Goal: Task Accomplishment & Management: Use online tool/utility

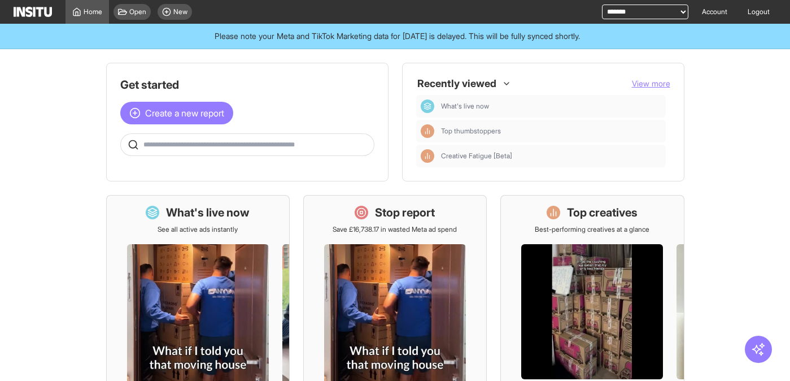
click at [179, 12] on span "New" at bounding box center [180, 11] width 14 height 9
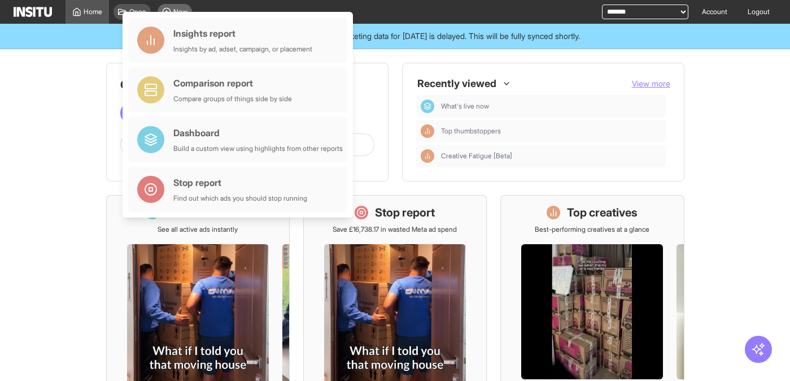
click at [182, 6] on div "New" at bounding box center [175, 12] width 34 height 16
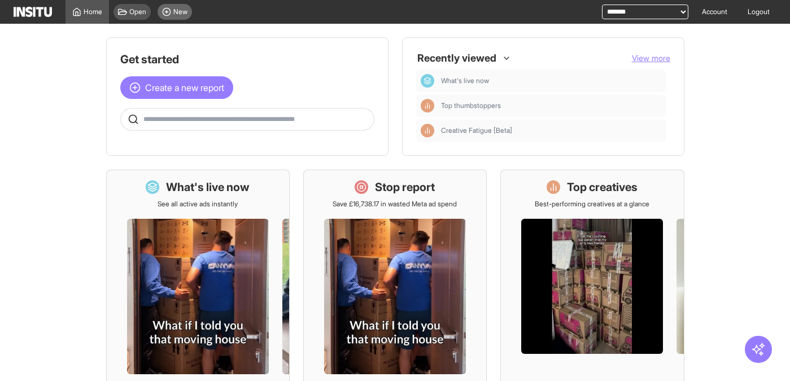
click at [179, 12] on span "New" at bounding box center [180, 11] width 14 height 9
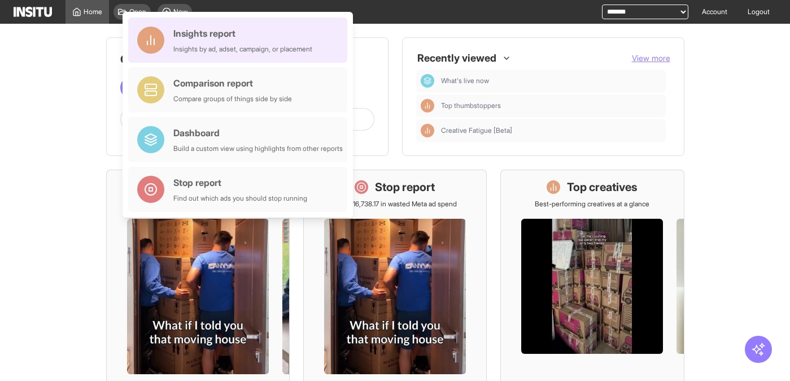
drag, startPoint x: 275, startPoint y: 42, endPoint x: 369, endPoint y: 102, distance: 112.0
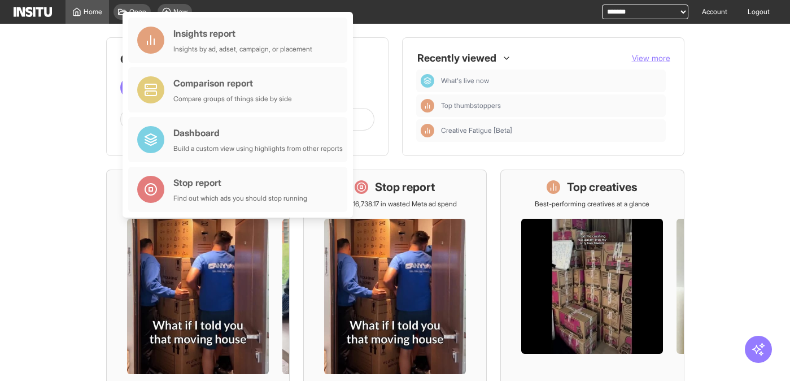
click at [275, 42] on div "Insights report Insights by ad, adset, campaign, or placement" at bounding box center [242, 40] width 139 height 27
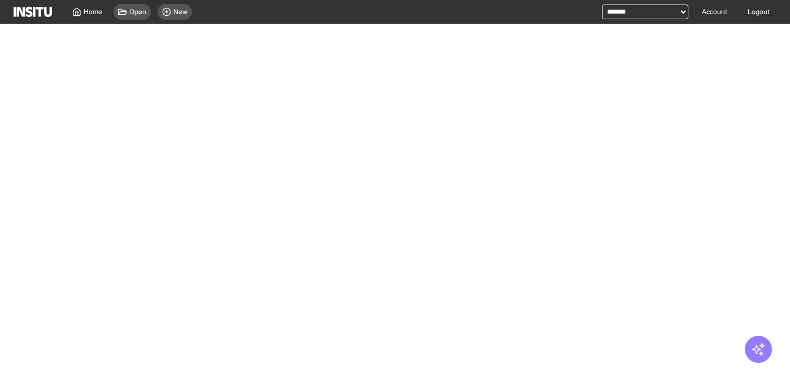
select select "**"
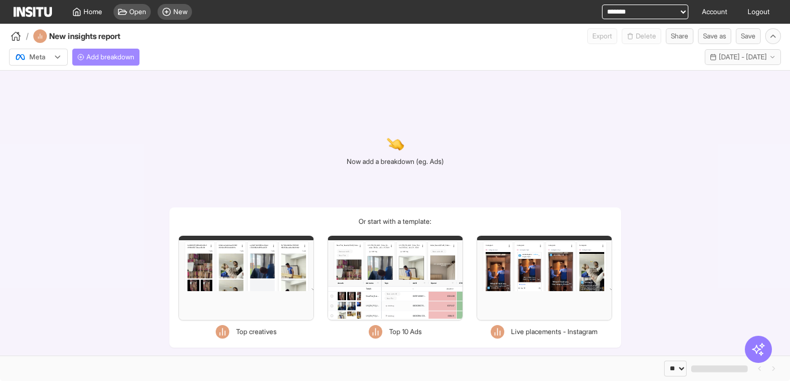
click at [117, 57] on span "Add breakdown" at bounding box center [110, 57] width 48 height 9
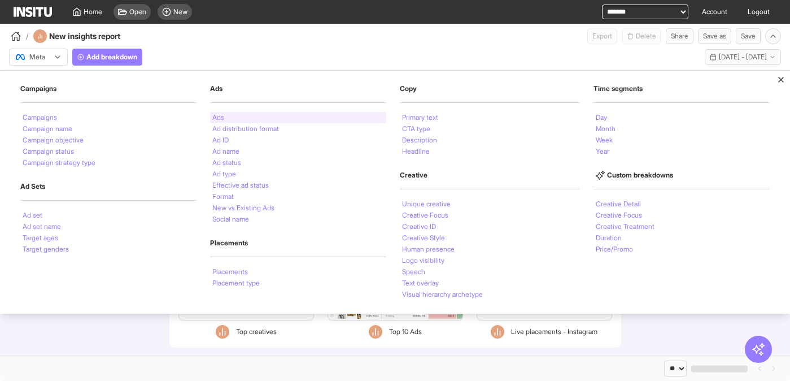
click at [261, 118] on div "Ads" at bounding box center [298, 117] width 176 height 11
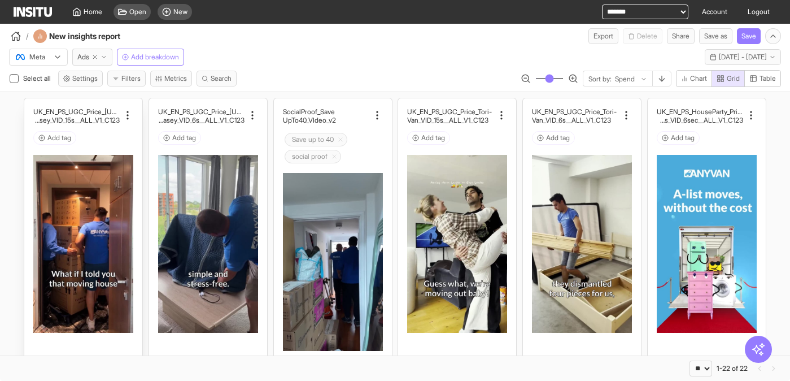
click at [123, 141] on div "Add tag" at bounding box center [83, 138] width 100 height 14
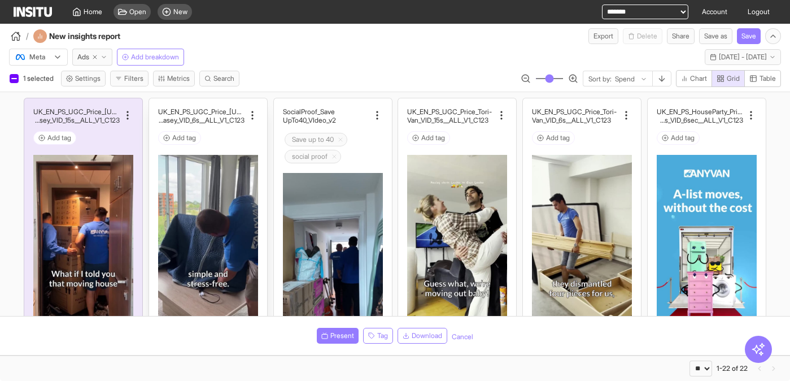
click at [232, 143] on div "Add tag" at bounding box center [208, 138] width 100 height 14
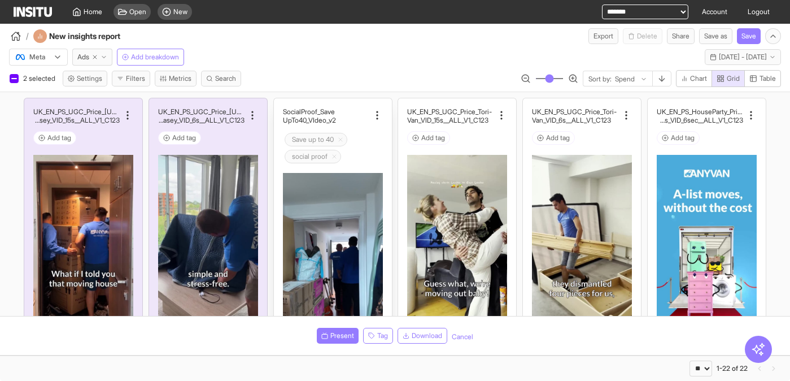
click at [368, 145] on div "Save up to 40 social proof" at bounding box center [333, 148] width 100 height 35
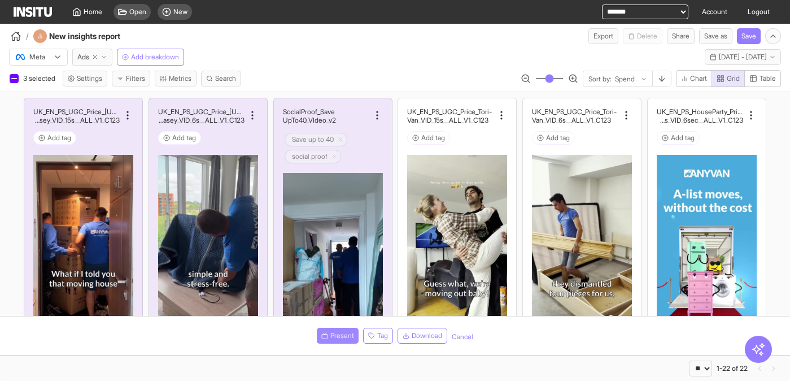
click at [342, 336] on span "Present" at bounding box center [342, 335] width 24 height 9
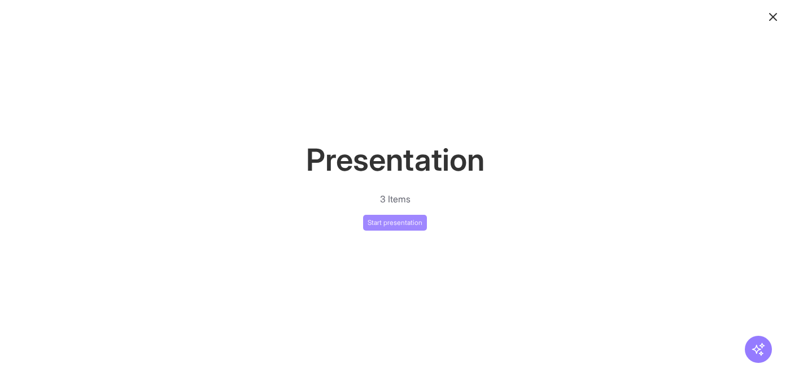
click at [396, 224] on button "Start presentation" at bounding box center [395, 223] width 64 height 16
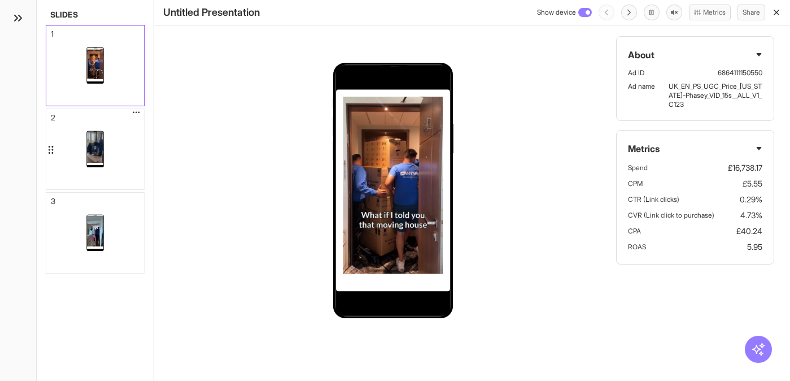
click at [123, 152] on div at bounding box center [95, 149] width 98 height 80
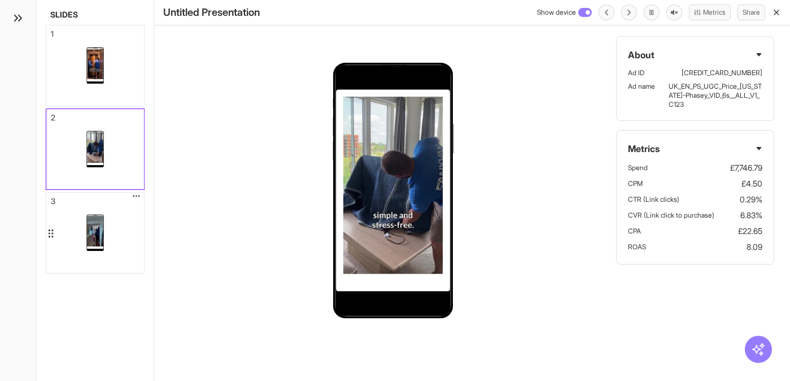
click at [123, 215] on div at bounding box center [95, 233] width 98 height 80
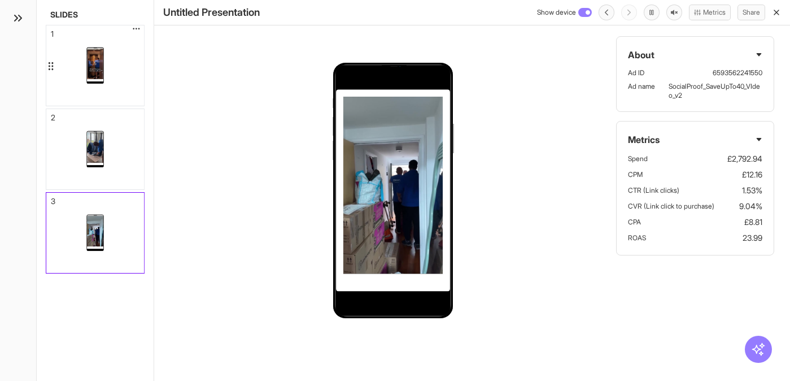
click at [124, 86] on div at bounding box center [95, 65] width 98 height 80
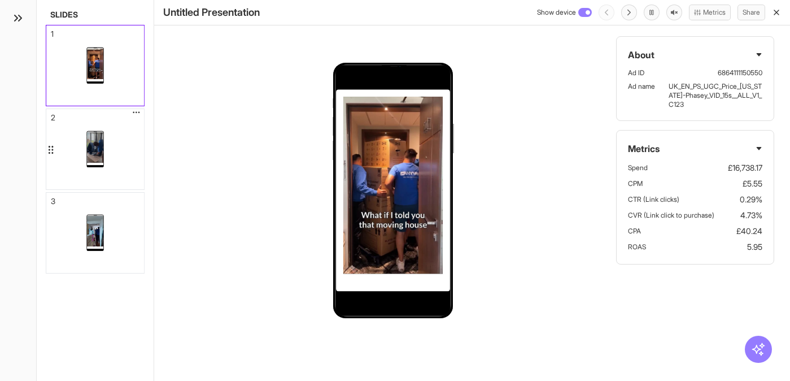
click at [113, 167] on div at bounding box center [95, 149] width 98 height 80
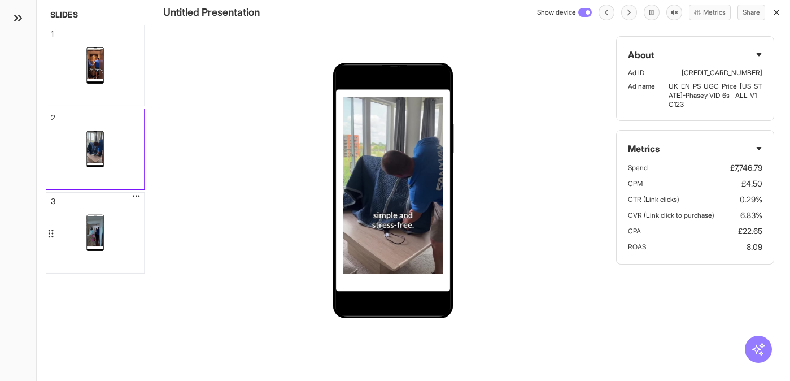
click at [125, 225] on div at bounding box center [95, 233] width 98 height 80
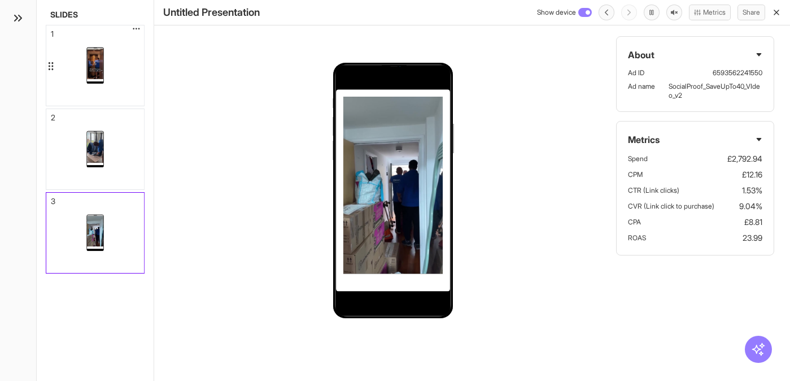
click at [128, 92] on div at bounding box center [95, 65] width 98 height 80
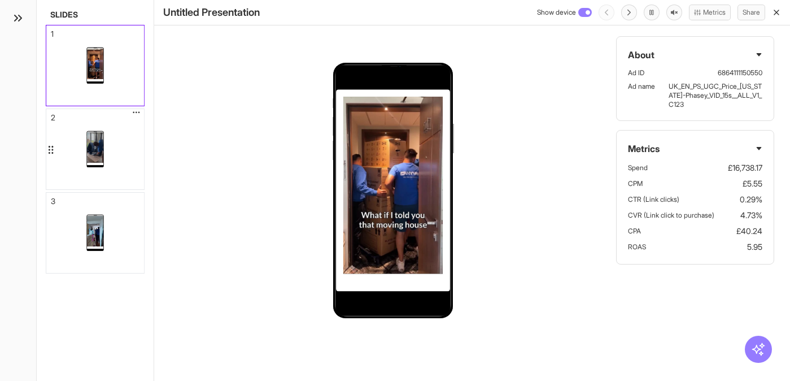
click at [125, 154] on div at bounding box center [95, 149] width 98 height 80
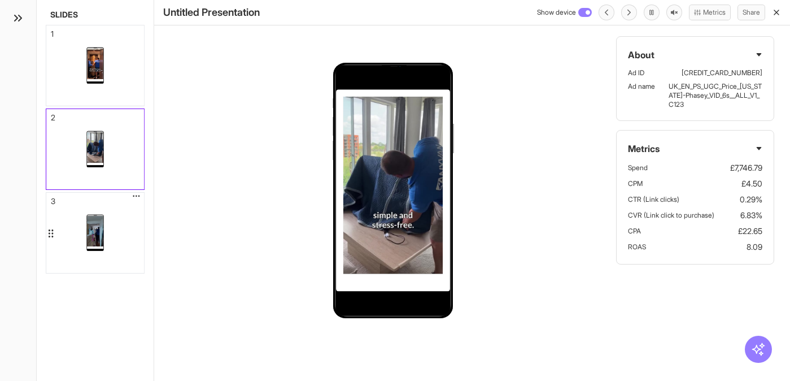
click at [128, 241] on div at bounding box center [95, 233] width 98 height 80
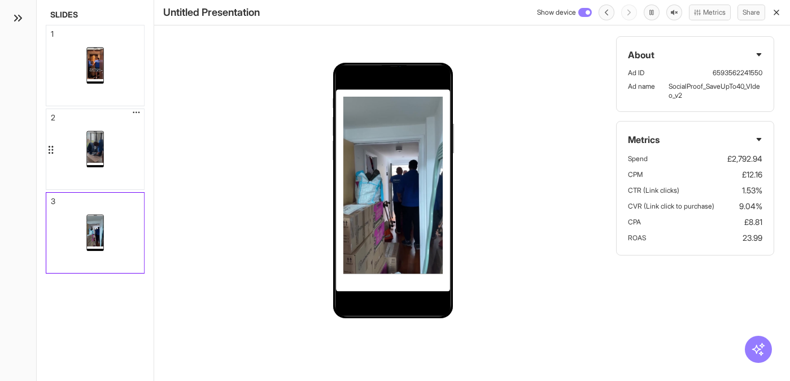
click at [129, 160] on div at bounding box center [95, 149] width 98 height 80
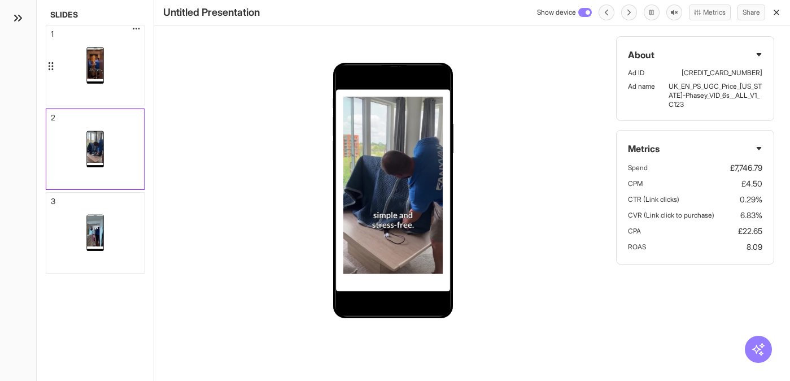
click at [132, 76] on div at bounding box center [95, 65] width 98 height 80
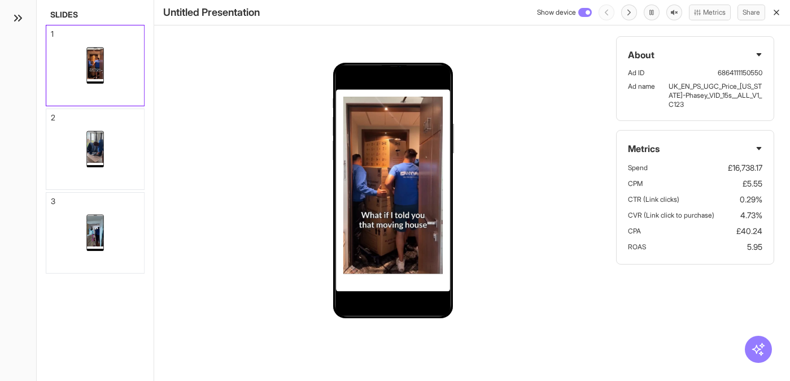
click at [308, 120] on div "About Ad ID 6864111150550 Ad name UK_EN_PS_UGC_Price_[US_STATE]-Phasey_VID_15s_…" at bounding box center [472, 190] width 636 height 381
click at [20, 19] on polyline at bounding box center [20, 18] width 3 height 6
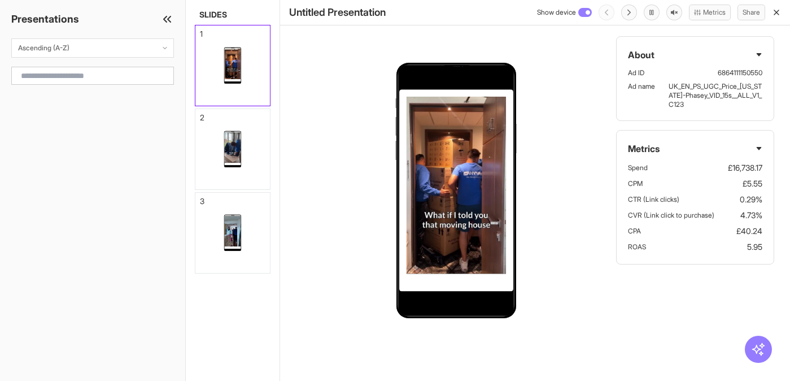
click at [170, 17] on polyline at bounding box center [169, 19] width 3 height 6
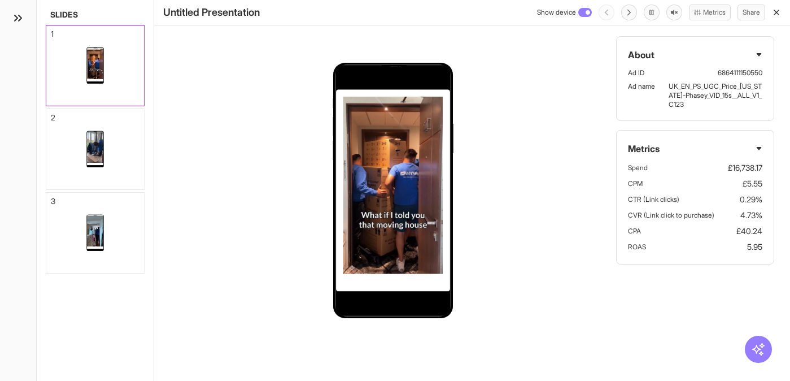
click at [20, 16] on polyline at bounding box center [20, 18] width 3 height 6
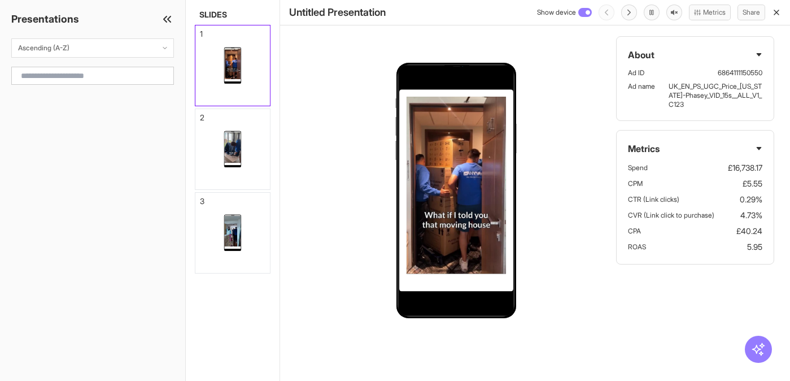
click at [167, 16] on icon at bounding box center [167, 19] width 14 height 14
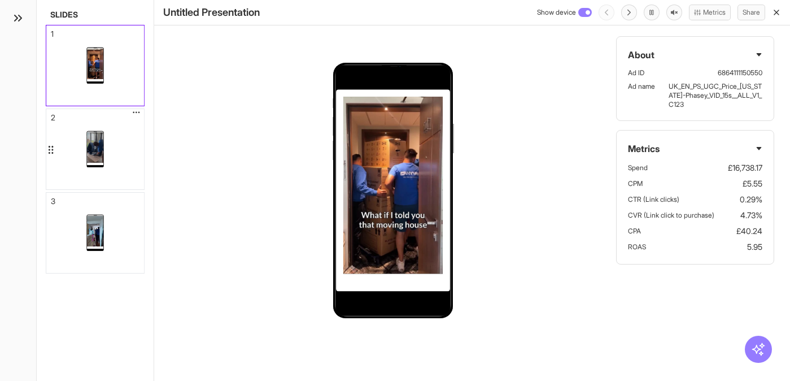
click at [127, 176] on div at bounding box center [95, 149] width 98 height 80
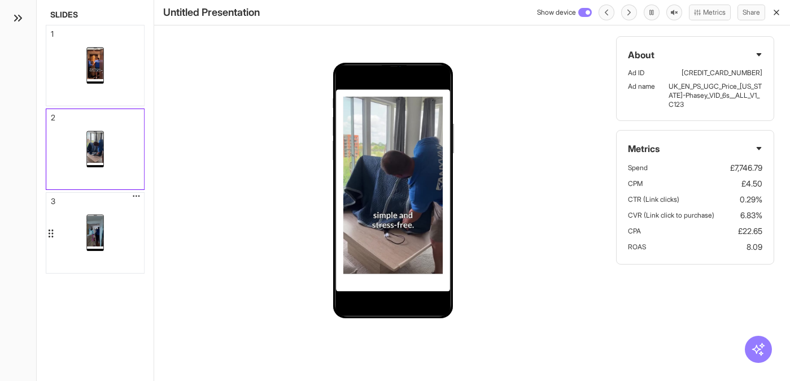
click at [128, 232] on div at bounding box center [95, 233] width 98 height 80
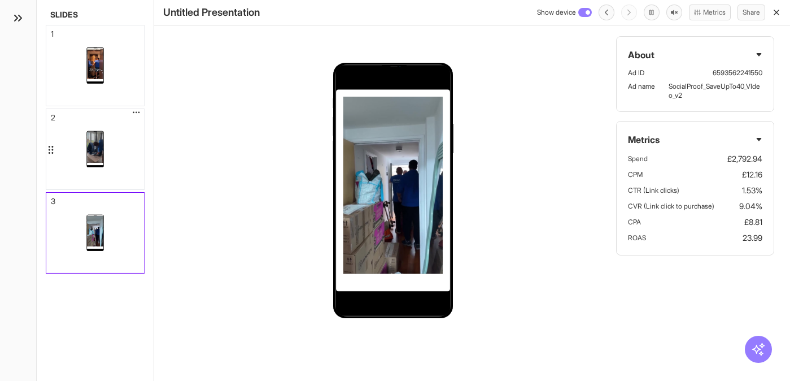
click at [123, 168] on div at bounding box center [95, 149] width 98 height 80
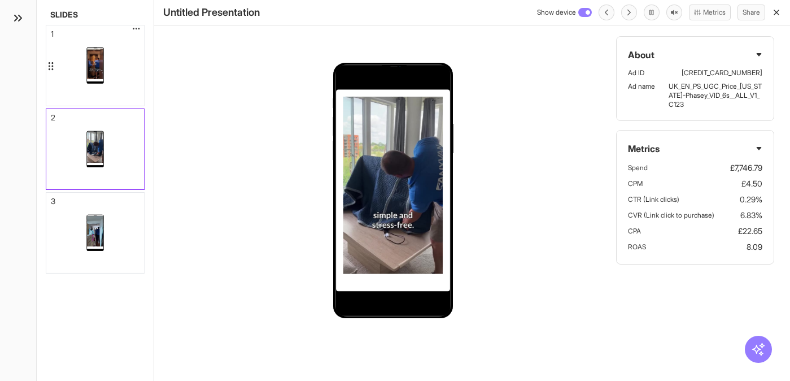
click at [122, 63] on div at bounding box center [95, 65] width 98 height 80
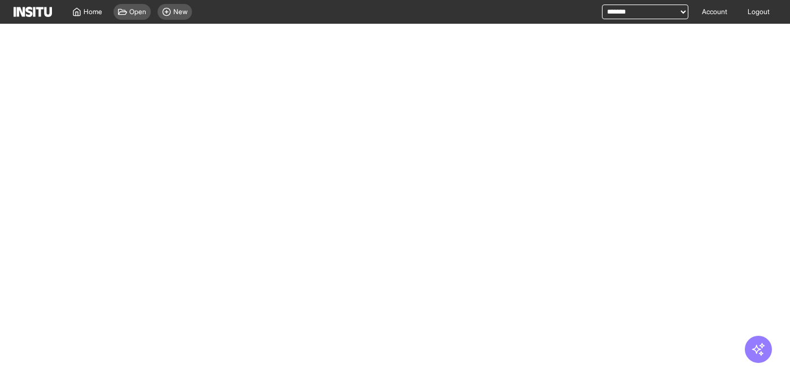
select select "**"
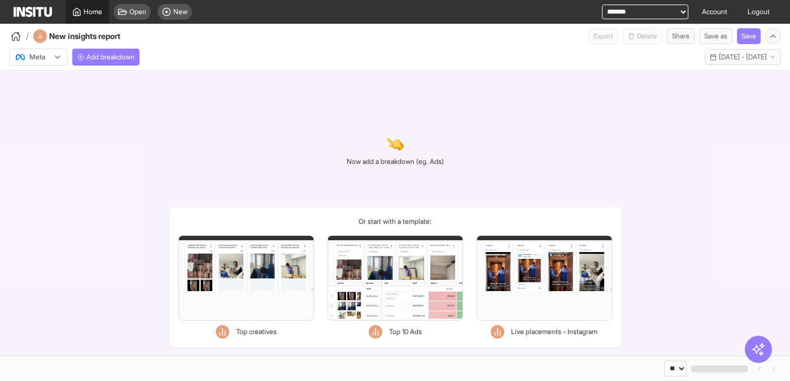
click at [87, 12] on span "Home" at bounding box center [93, 11] width 19 height 9
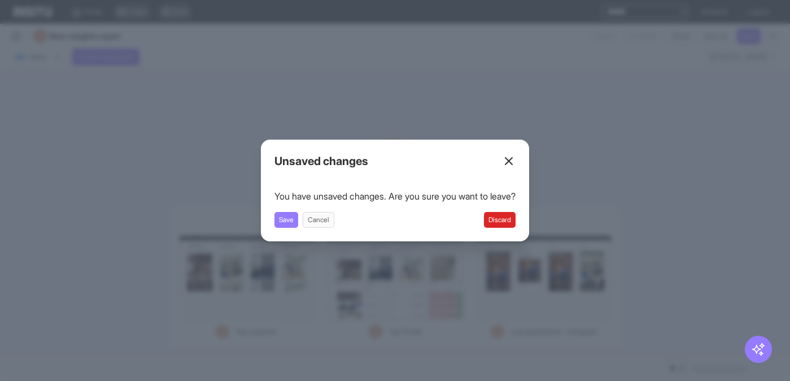
click at [512, 224] on button "Discard" at bounding box center [500, 220] width 32 height 16
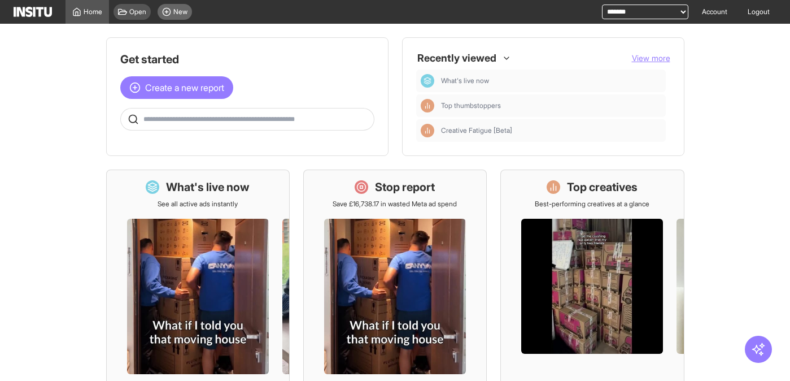
click at [182, 11] on span "New" at bounding box center [180, 11] width 14 height 9
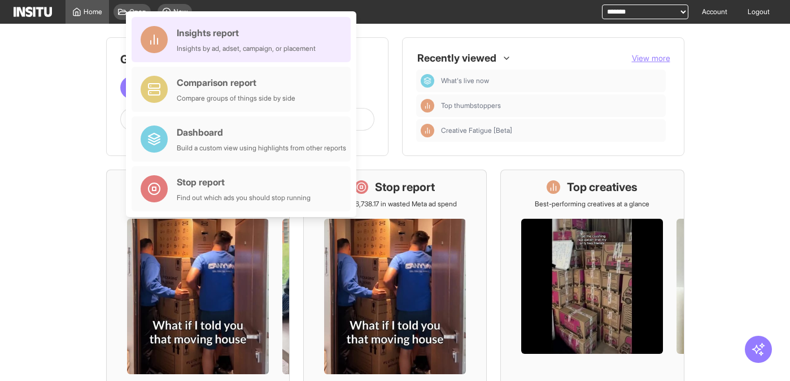
click at [184, 36] on div "Insights report" at bounding box center [246, 33] width 139 height 14
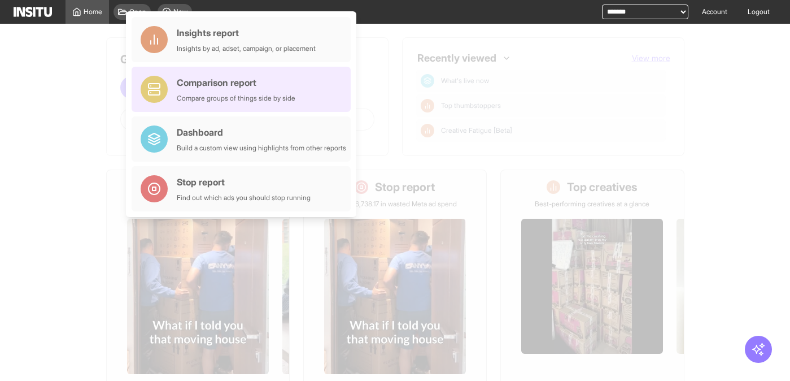
select select "**"
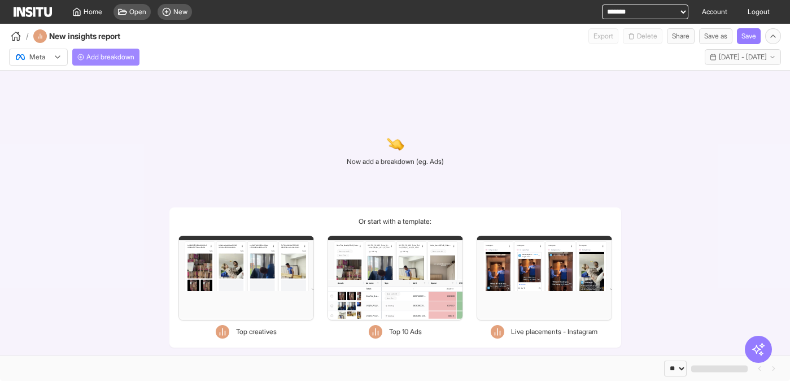
click at [110, 59] on span "Add breakdown" at bounding box center [110, 57] width 48 height 9
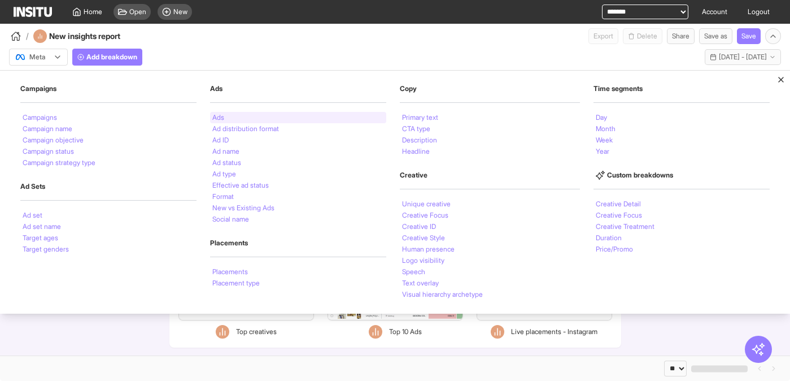
click at [241, 117] on div "Ads" at bounding box center [298, 117] width 176 height 11
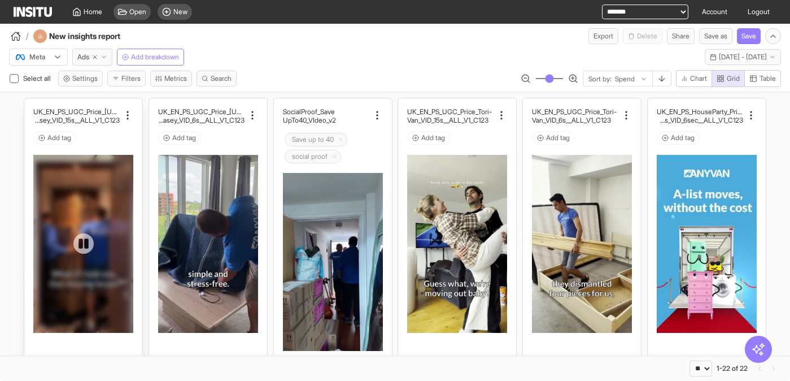
click at [99, 216] on div at bounding box center [83, 244] width 100 height 178
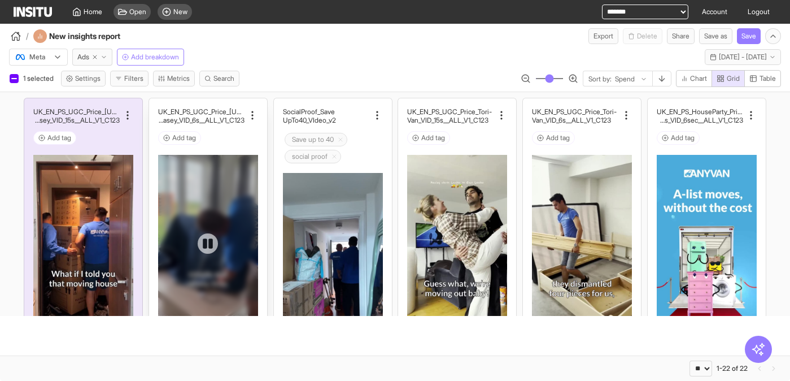
click at [209, 208] on div at bounding box center [208, 244] width 100 height 178
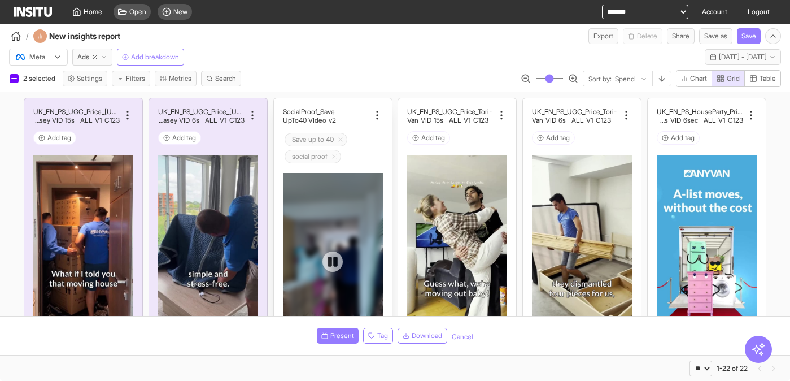
click at [328, 195] on div at bounding box center [333, 262] width 100 height 178
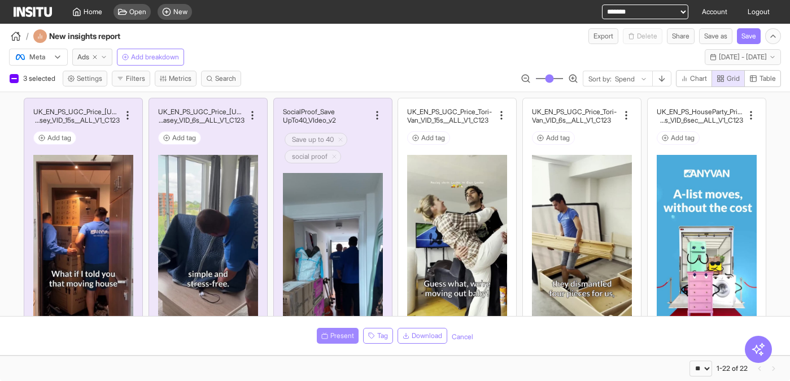
click at [330, 334] on span "Present" at bounding box center [342, 335] width 24 height 9
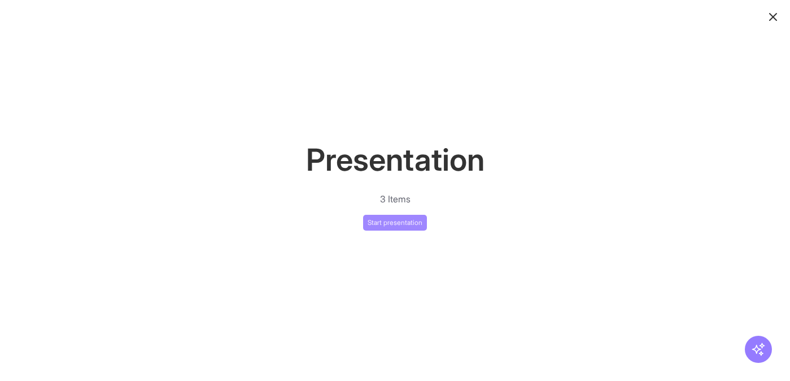
click at [381, 218] on button "Start presentation" at bounding box center [395, 223] width 64 height 16
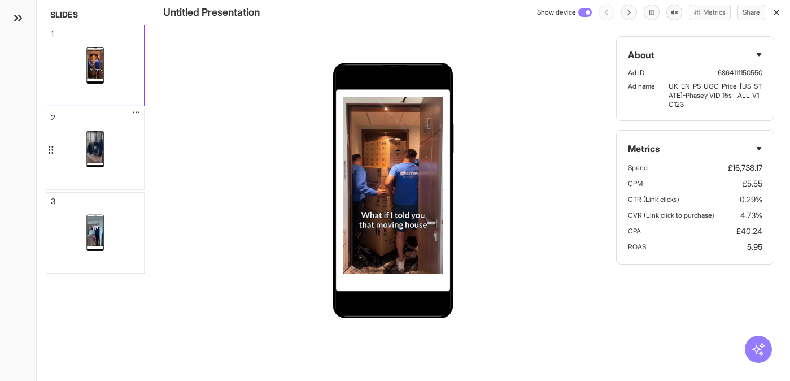
click at [113, 139] on div at bounding box center [95, 149] width 98 height 80
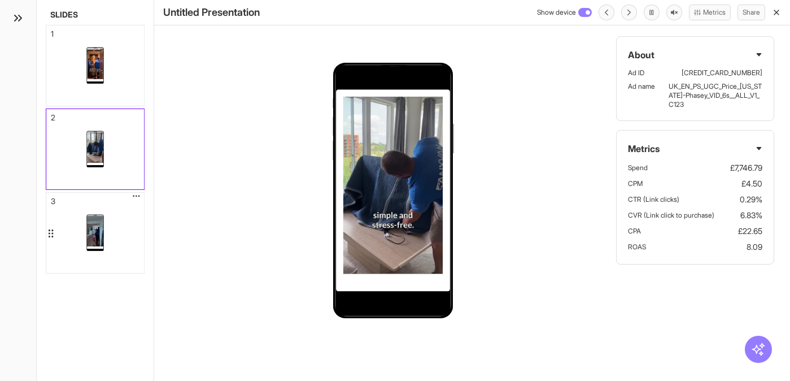
click at [122, 228] on div at bounding box center [95, 233] width 98 height 80
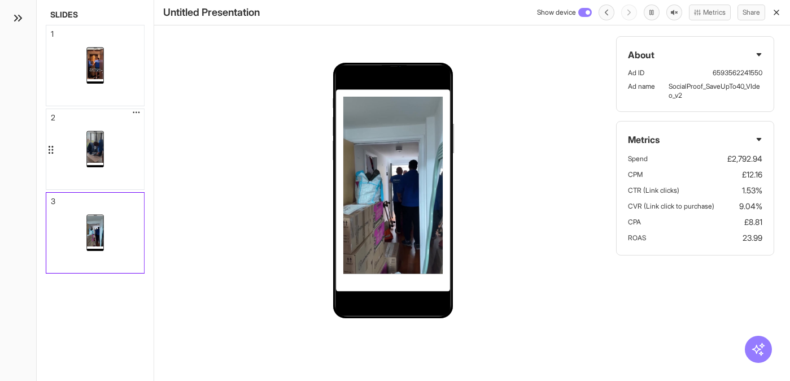
click at [114, 152] on div at bounding box center [95, 149] width 98 height 80
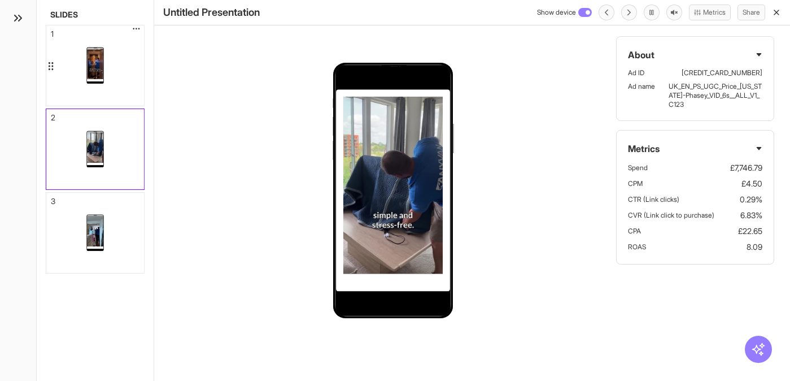
click at [131, 47] on div at bounding box center [95, 65] width 98 height 80
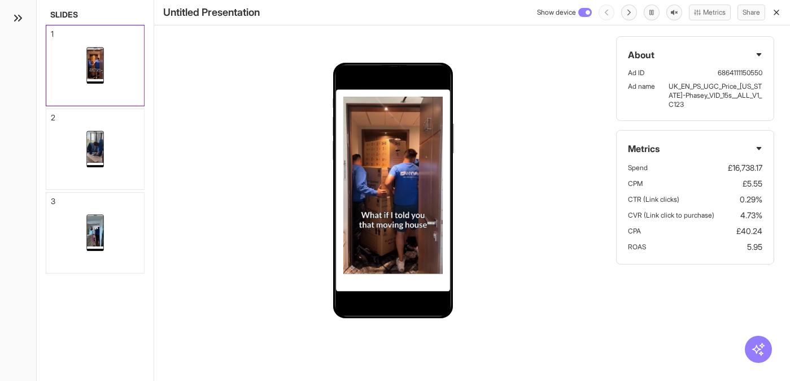
click at [750, 137] on div "Metrics Spend £16,738.17 CPM £5.55 CTR (Link clicks) 0.29% CVR (Link click to p…" at bounding box center [695, 197] width 158 height 134
click at [756, 145] on icon at bounding box center [759, 148] width 7 height 7
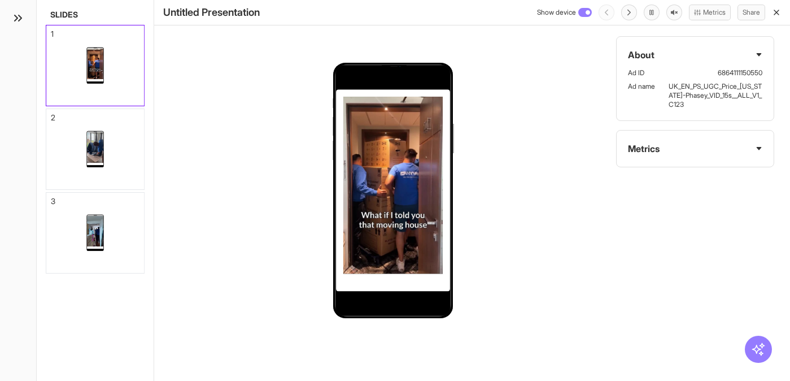
click at [758, 55] on icon at bounding box center [759, 54] width 5 height 3
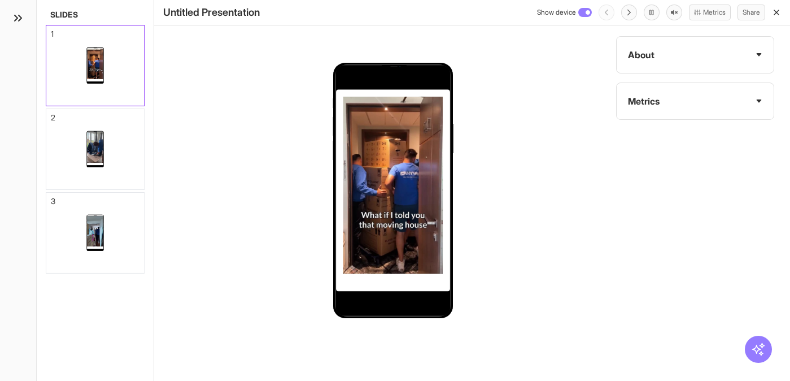
click at [758, 55] on icon at bounding box center [759, 54] width 5 height 3
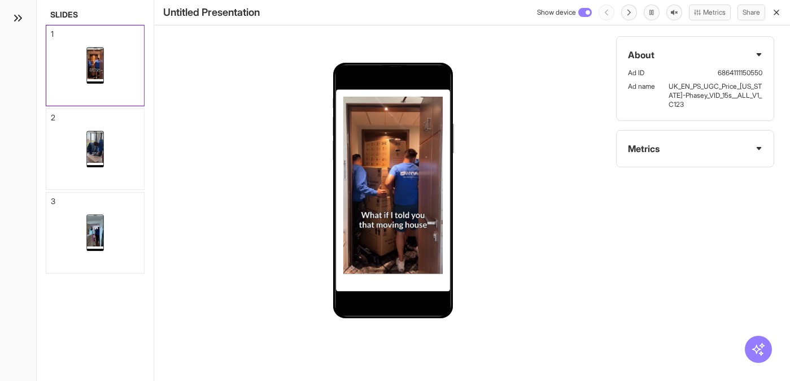
click at [760, 147] on icon at bounding box center [759, 148] width 5 height 3
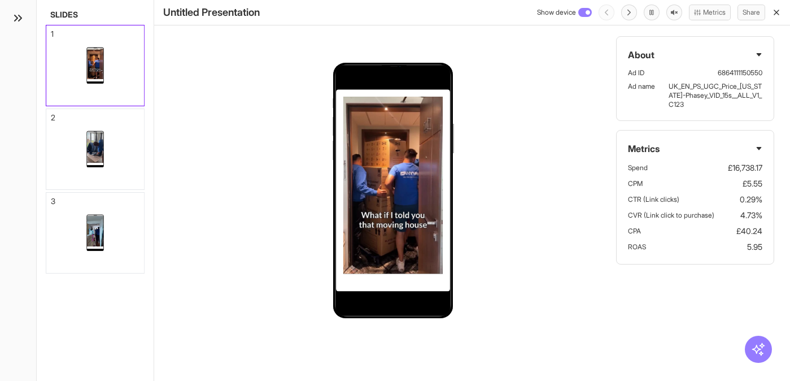
drag, startPoint x: 760, startPoint y: 147, endPoint x: 751, endPoint y: 130, distance: 19.4
click at [760, 147] on icon at bounding box center [759, 148] width 5 height 3
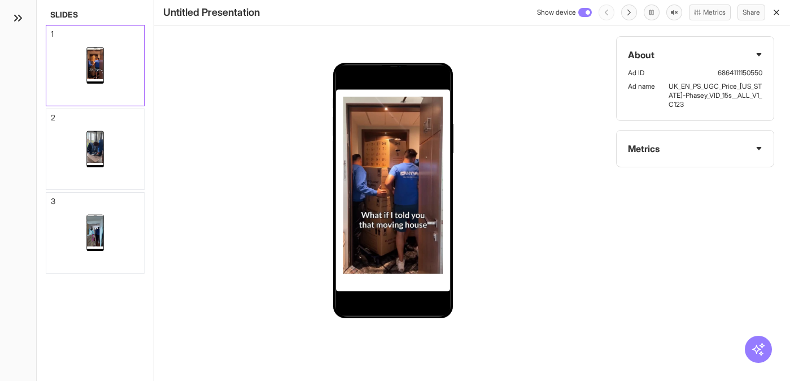
click at [760, 55] on icon at bounding box center [759, 54] width 7 height 7
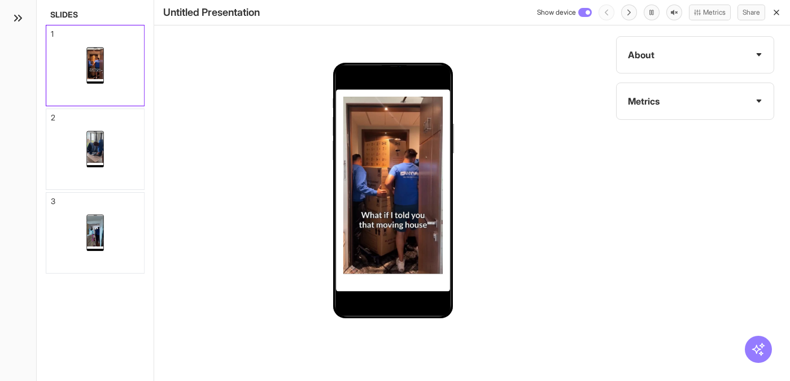
click at [776, 12] on line "button" at bounding box center [776, 12] width 5 height 5
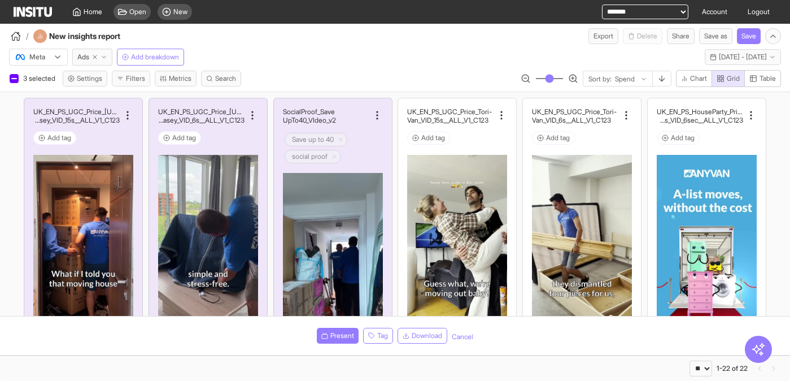
click at [459, 337] on button "Cancel" at bounding box center [462, 336] width 21 height 9
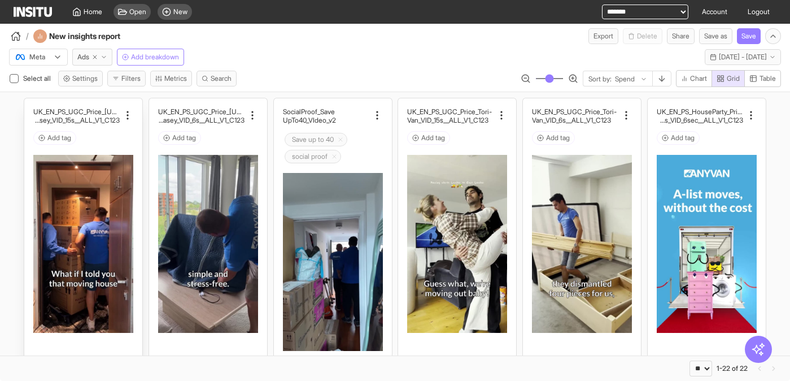
click at [114, 148] on div "UK_EN_PS_UGC_Price_[US_STATE]- Phasey_VID_15s__ALL_V1_C123 Add tag Spend £17,10…" at bounding box center [83, 282] width 100 height 350
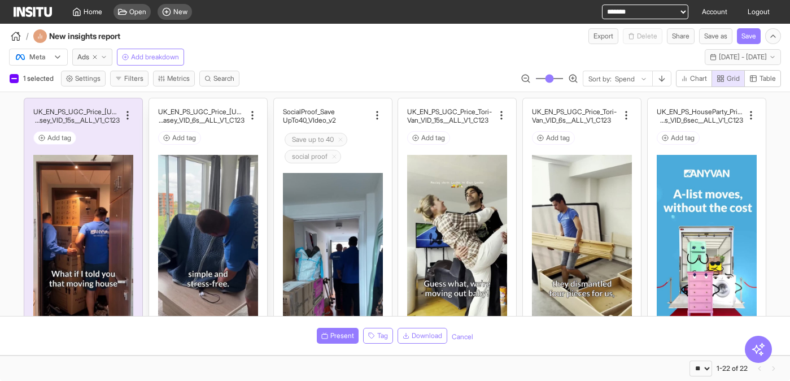
click at [235, 145] on div "Add tag" at bounding box center [208, 139] width 100 height 17
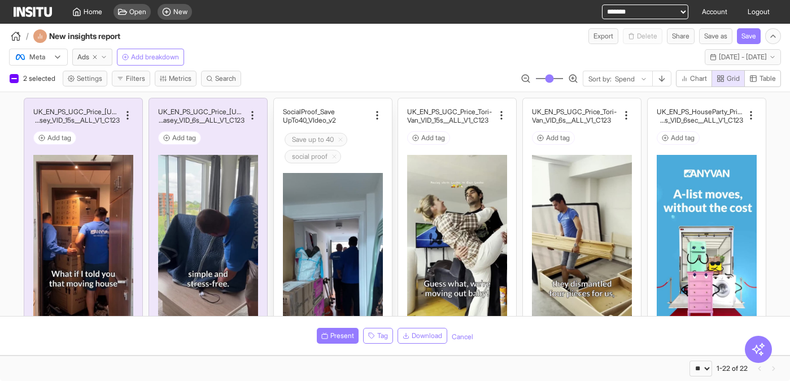
click at [361, 151] on input "text" at bounding box center [363, 157] width 40 height 18
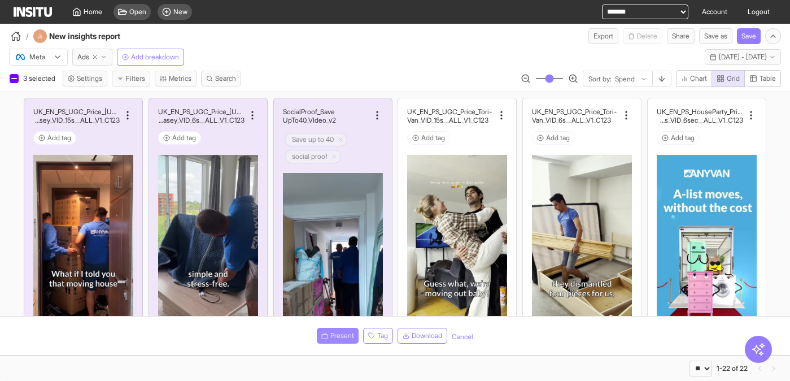
click at [340, 336] on span "Present" at bounding box center [342, 335] width 24 height 9
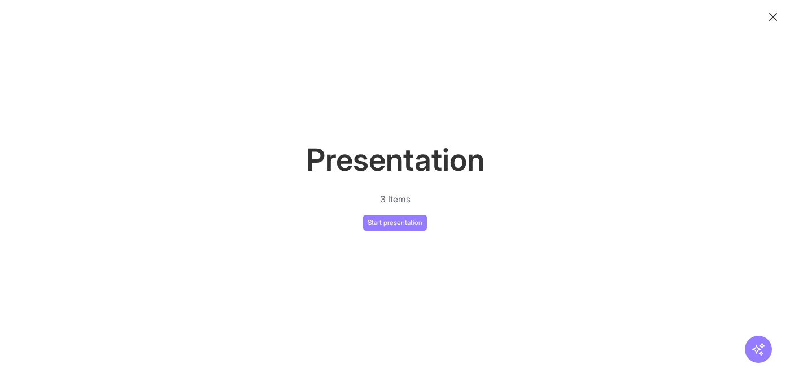
click at [775, 17] on icon "button" at bounding box center [773, 17] width 14 height 14
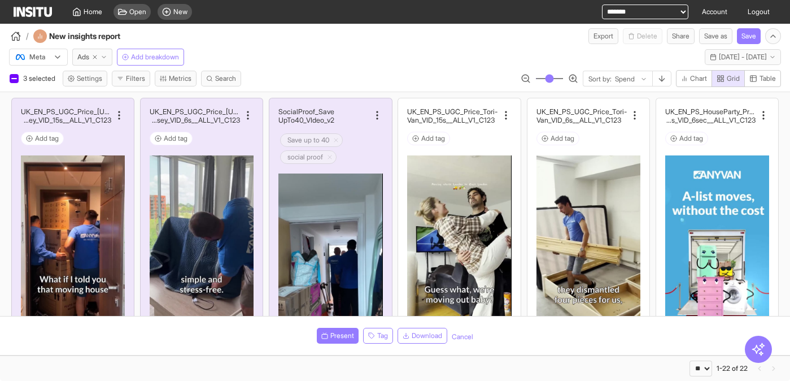
click at [540, 79] on input "range" at bounding box center [549, 78] width 28 height 1
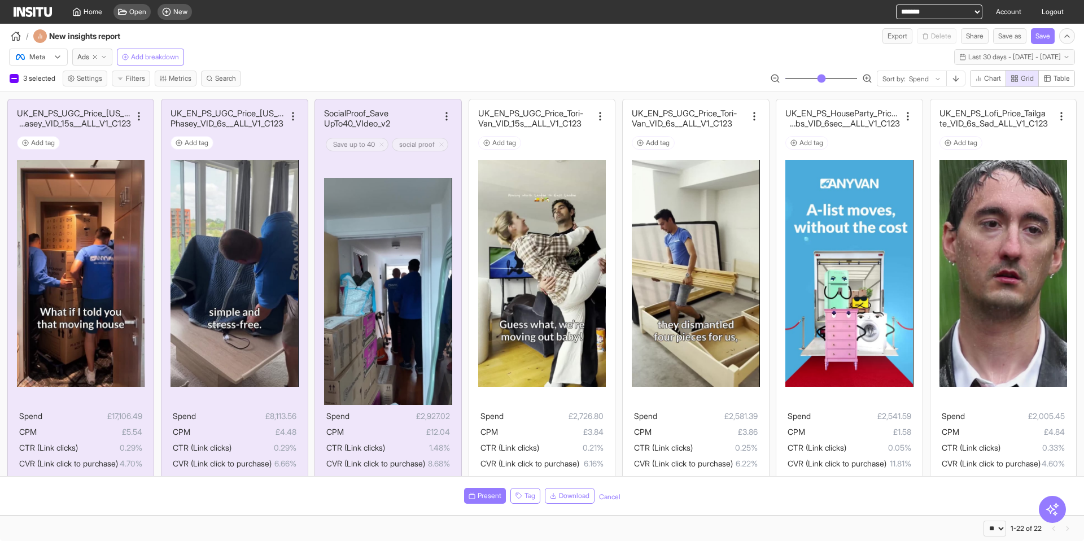
drag, startPoint x: 801, startPoint y: 78, endPoint x: 810, endPoint y: 79, distance: 9.1
click at [790, 79] on input "range" at bounding box center [821, 78] width 73 height 1
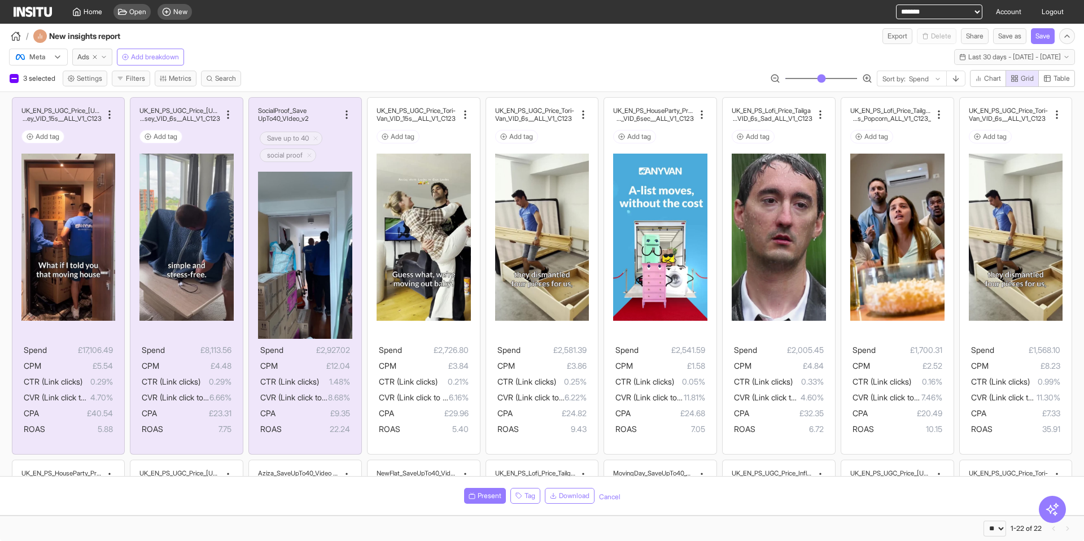
type input "**"
click at [790, 79] on input "range" at bounding box center [821, 78] width 73 height 1
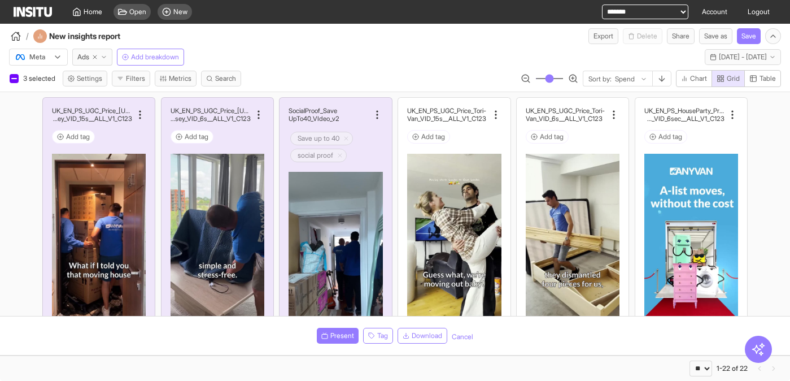
click at [450, 41] on div "/ New insights report Export Delete Share Save as Save" at bounding box center [395, 34] width 790 height 20
click at [334, 334] on span "Present" at bounding box center [342, 335] width 24 height 9
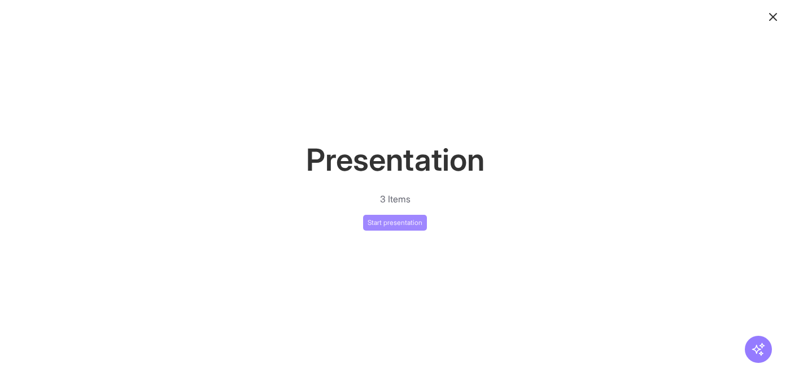
click at [391, 226] on button "Start presentation" at bounding box center [395, 223] width 64 height 16
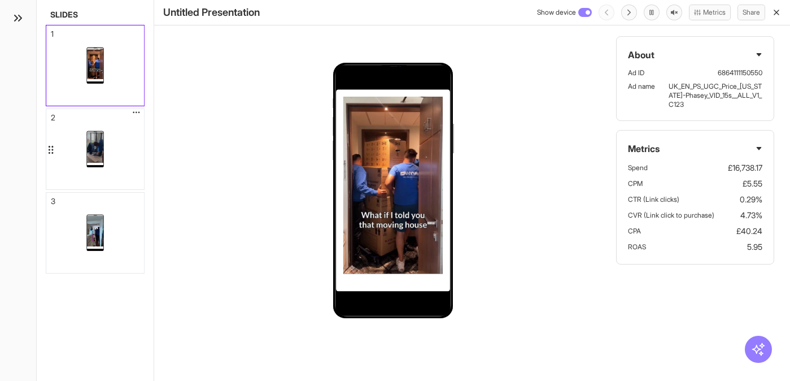
click at [116, 170] on div at bounding box center [95, 149] width 98 height 80
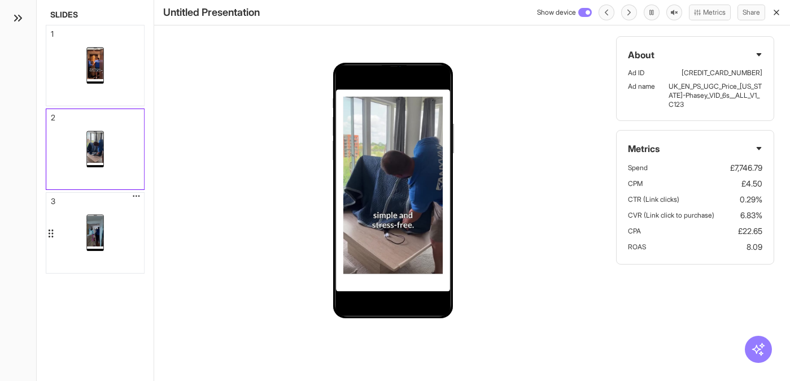
click at [122, 225] on div at bounding box center [95, 233] width 98 height 80
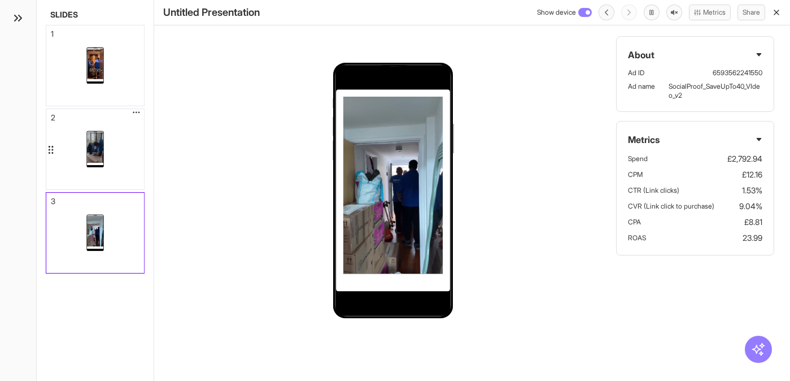
click at [132, 152] on div at bounding box center [95, 149] width 98 height 80
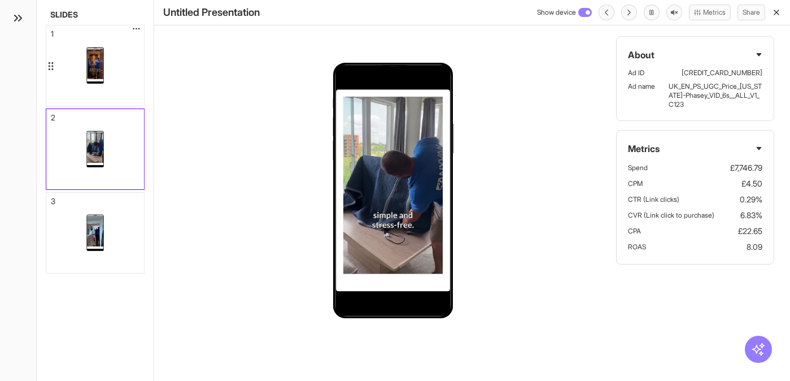
click at [130, 67] on div at bounding box center [95, 65] width 98 height 80
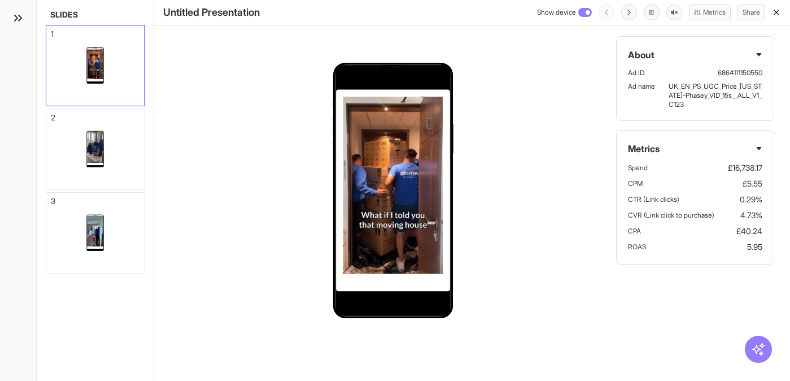
click at [763, 52] on div "About Ad ID 6864111150550 Ad name UK_EN_PS_UGC_Price_[US_STATE]-Phasey_VID_15s_…" at bounding box center [695, 78] width 158 height 85
click at [760, 54] on icon at bounding box center [759, 54] width 5 height 3
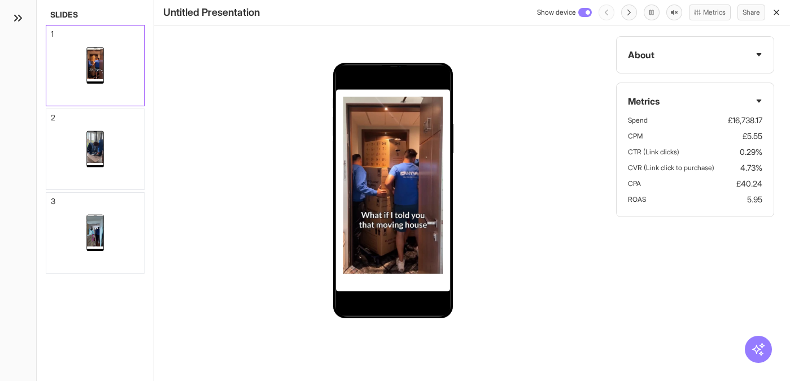
click at [761, 100] on icon at bounding box center [759, 100] width 5 height 3
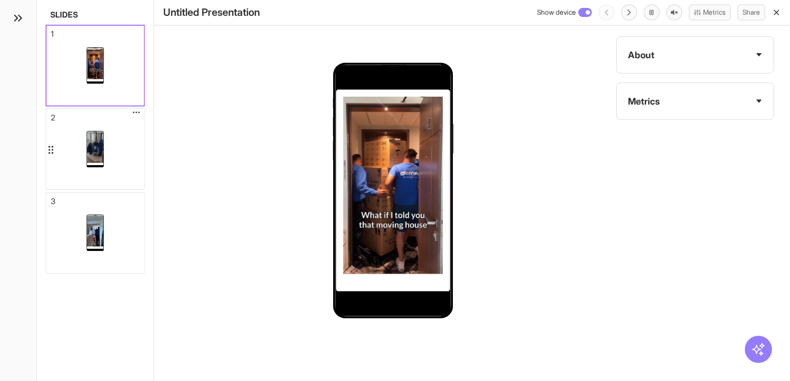
click at [116, 141] on div at bounding box center [95, 149] width 98 height 80
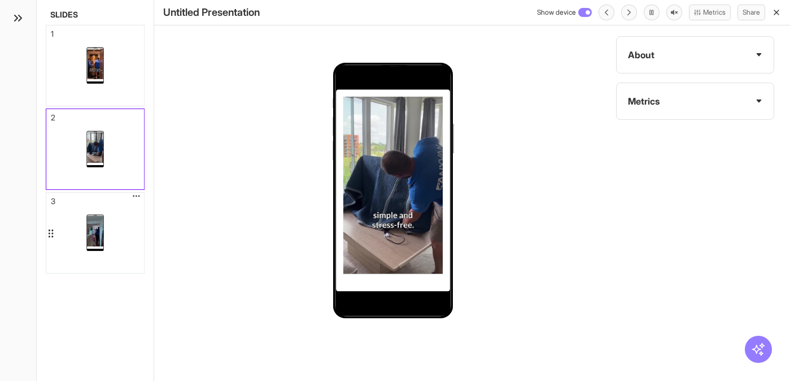
click at [132, 235] on div at bounding box center [95, 233] width 98 height 80
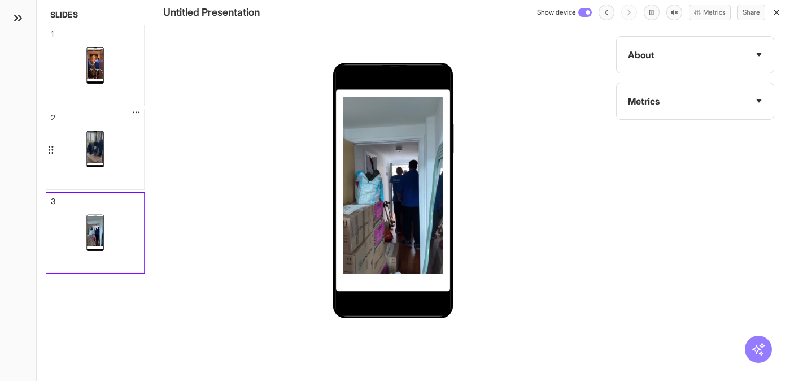
click at [134, 156] on div at bounding box center [95, 149] width 98 height 80
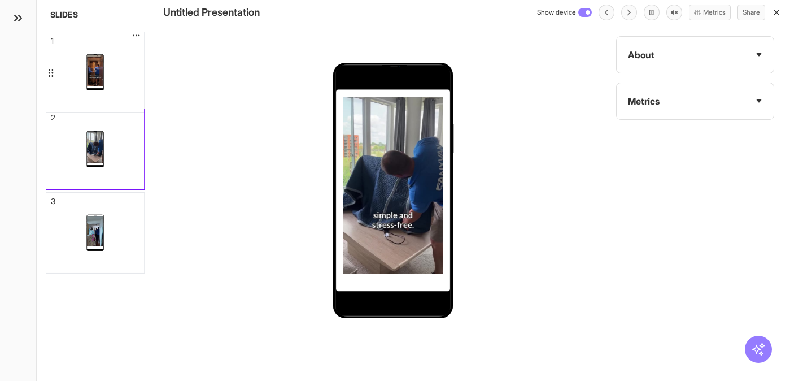
drag, startPoint x: 128, startPoint y: 78, endPoint x: 128, endPoint y: 85, distance: 6.8
click at [128, 85] on div at bounding box center [95, 72] width 98 height 80
click at [122, 78] on div at bounding box center [95, 65] width 98 height 80
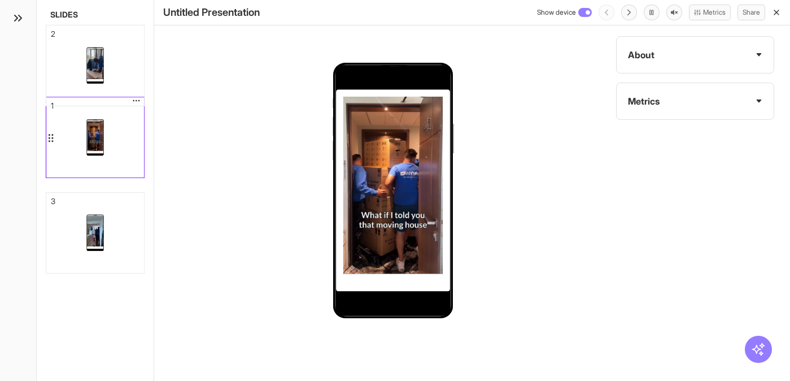
drag, startPoint x: 124, startPoint y: 85, endPoint x: 123, endPoint y: 165, distance: 79.6
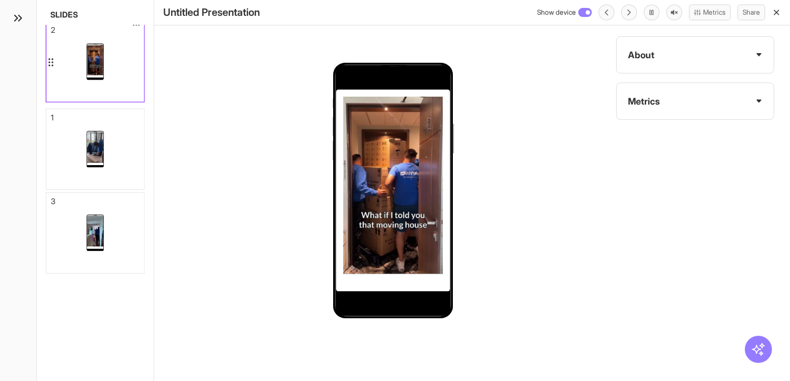
drag, startPoint x: 119, startPoint y: 160, endPoint x: 121, endPoint y: 73, distance: 87.6
click at [121, 73] on div at bounding box center [95, 61] width 98 height 80
click at [777, 12] on line "button" at bounding box center [776, 12] width 5 height 5
